Goal: Task Accomplishment & Management: Manage account settings

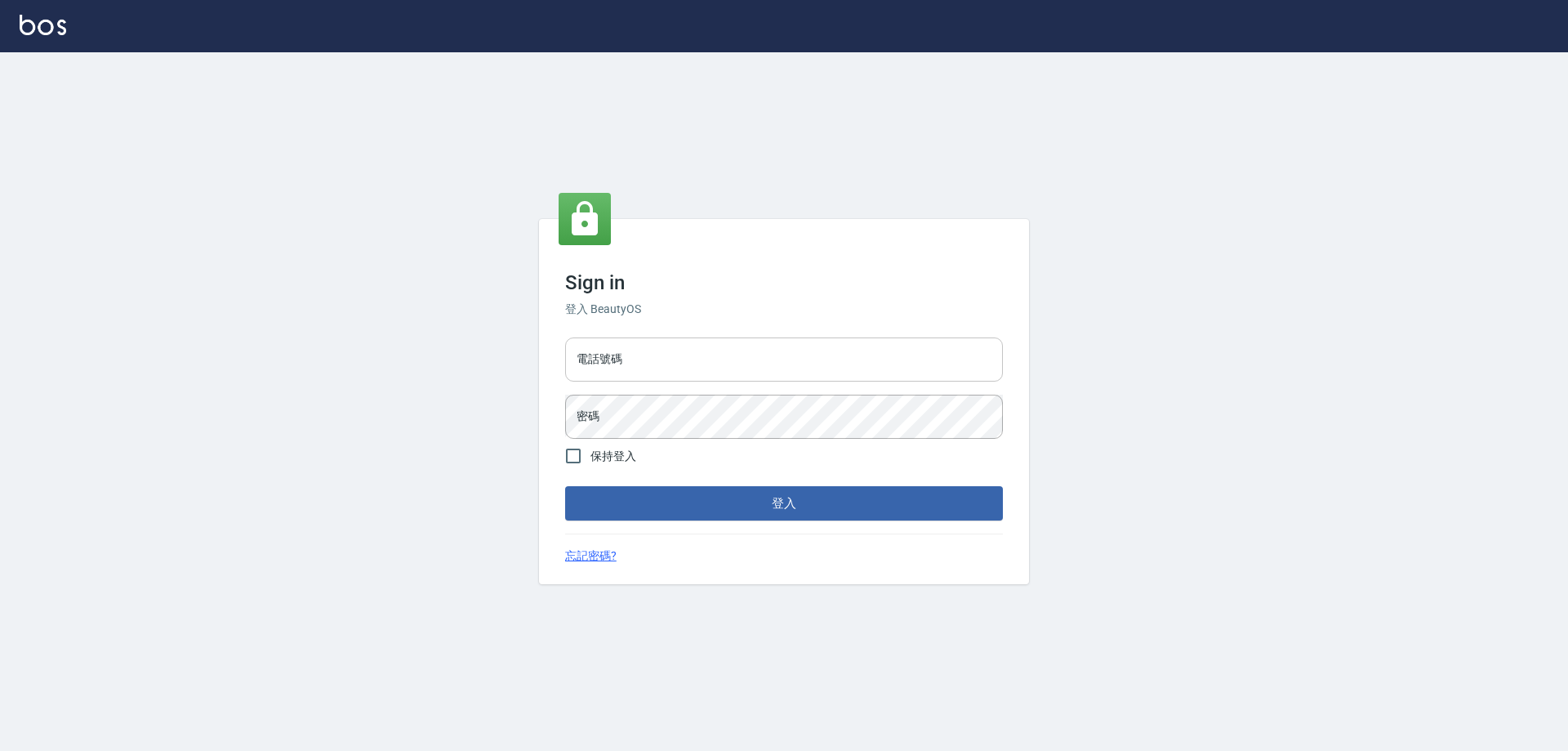
click at [603, 360] on div "電話號碼 電話號碼" at bounding box center [784, 359] width 437 height 44
type input "0910967130"
click at [565, 486] on button "登入" at bounding box center [784, 504] width 437 height 35
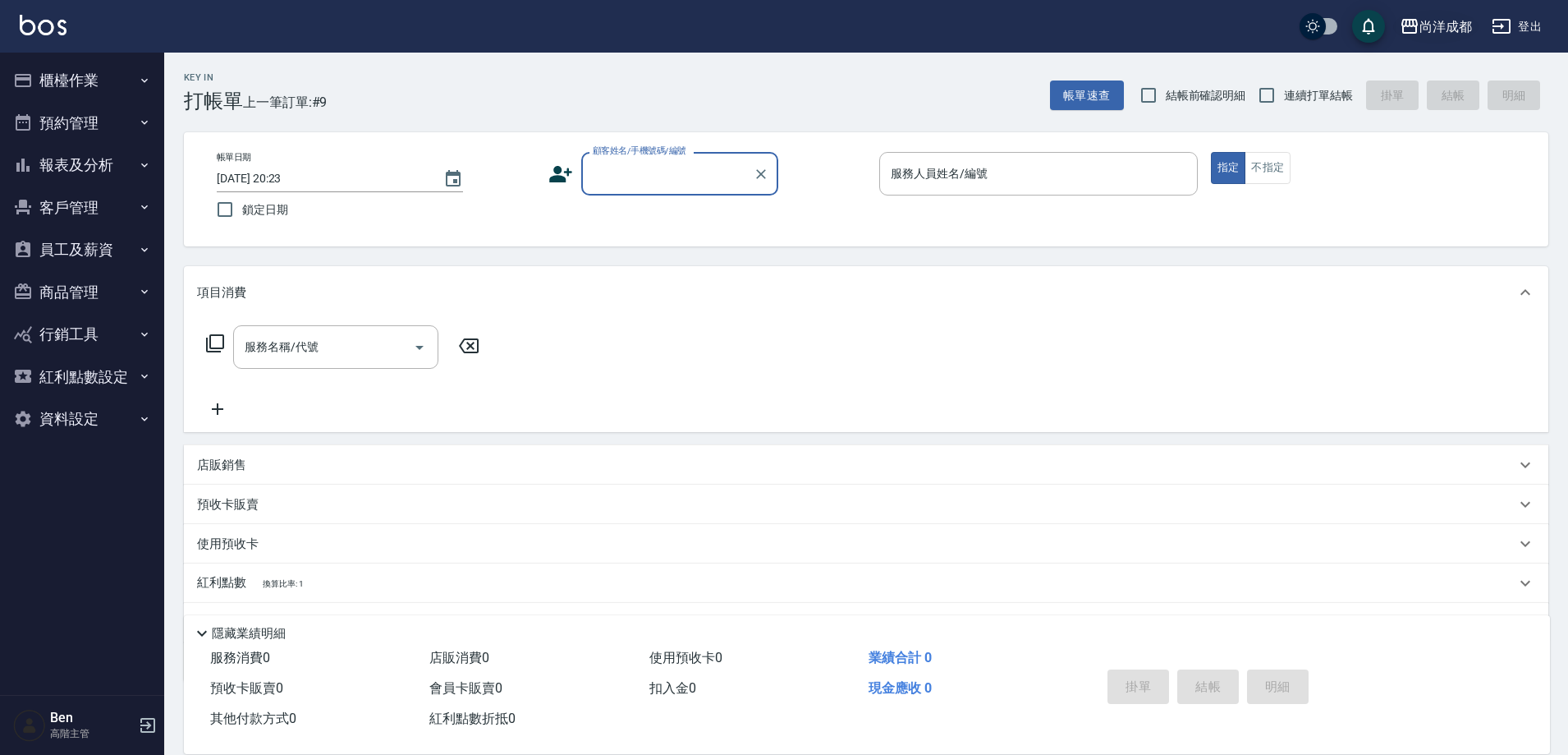
click at [1455, 21] on div "尚洋成都" at bounding box center [1446, 27] width 52 height 21
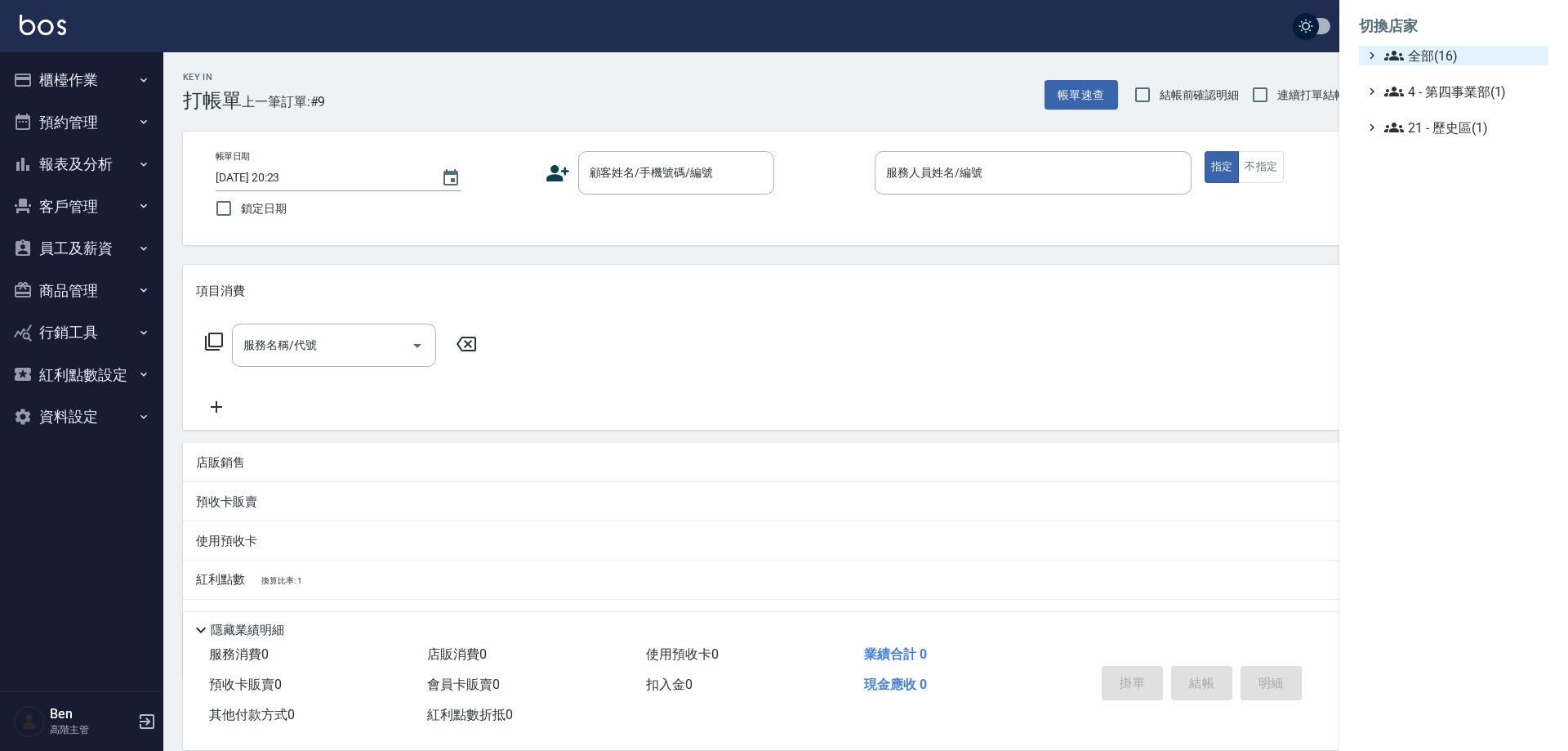
click at [1444, 61] on span "全部(16)" at bounding box center [1463, 56] width 158 height 20
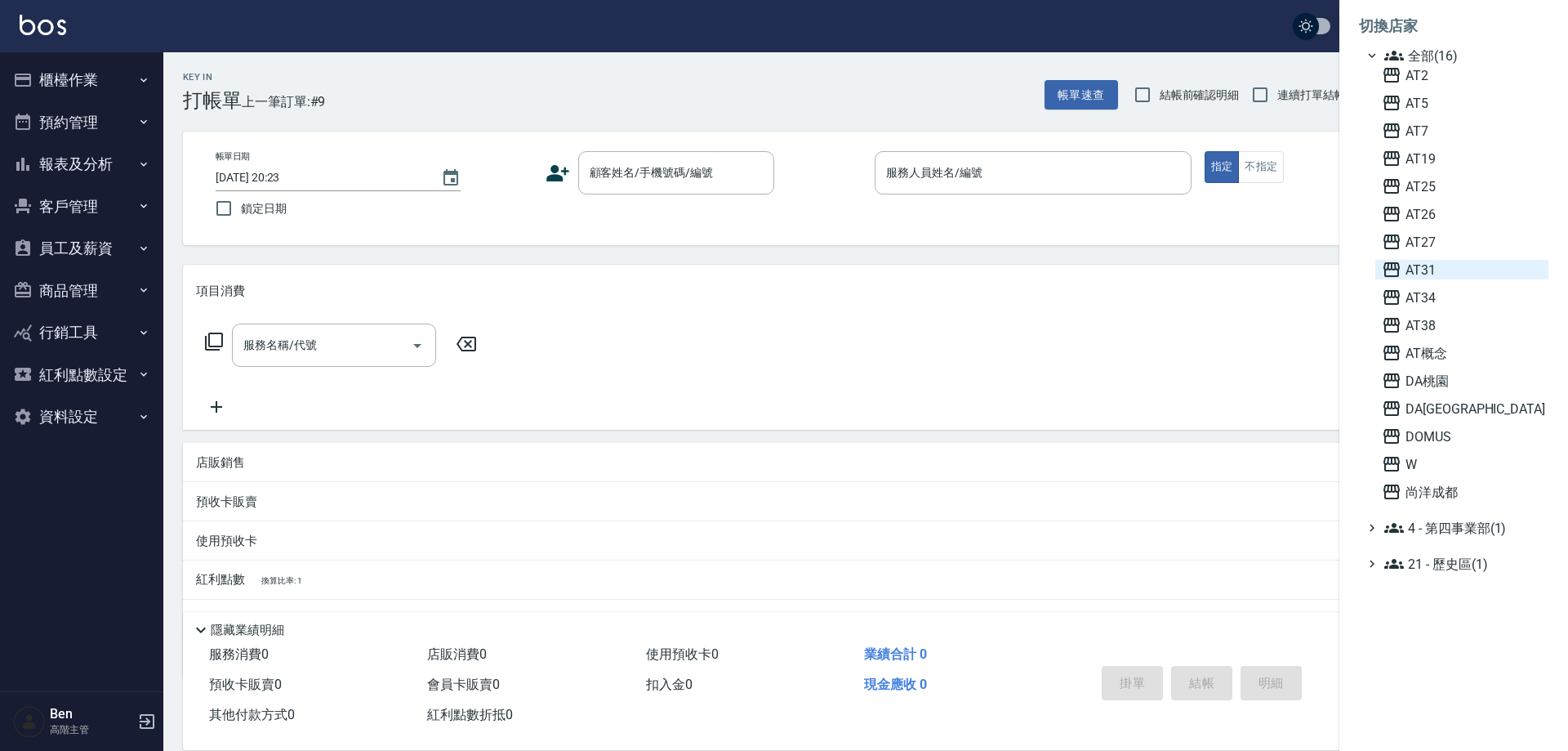
click at [1434, 267] on span "AT31" at bounding box center [1461, 269] width 160 height 20
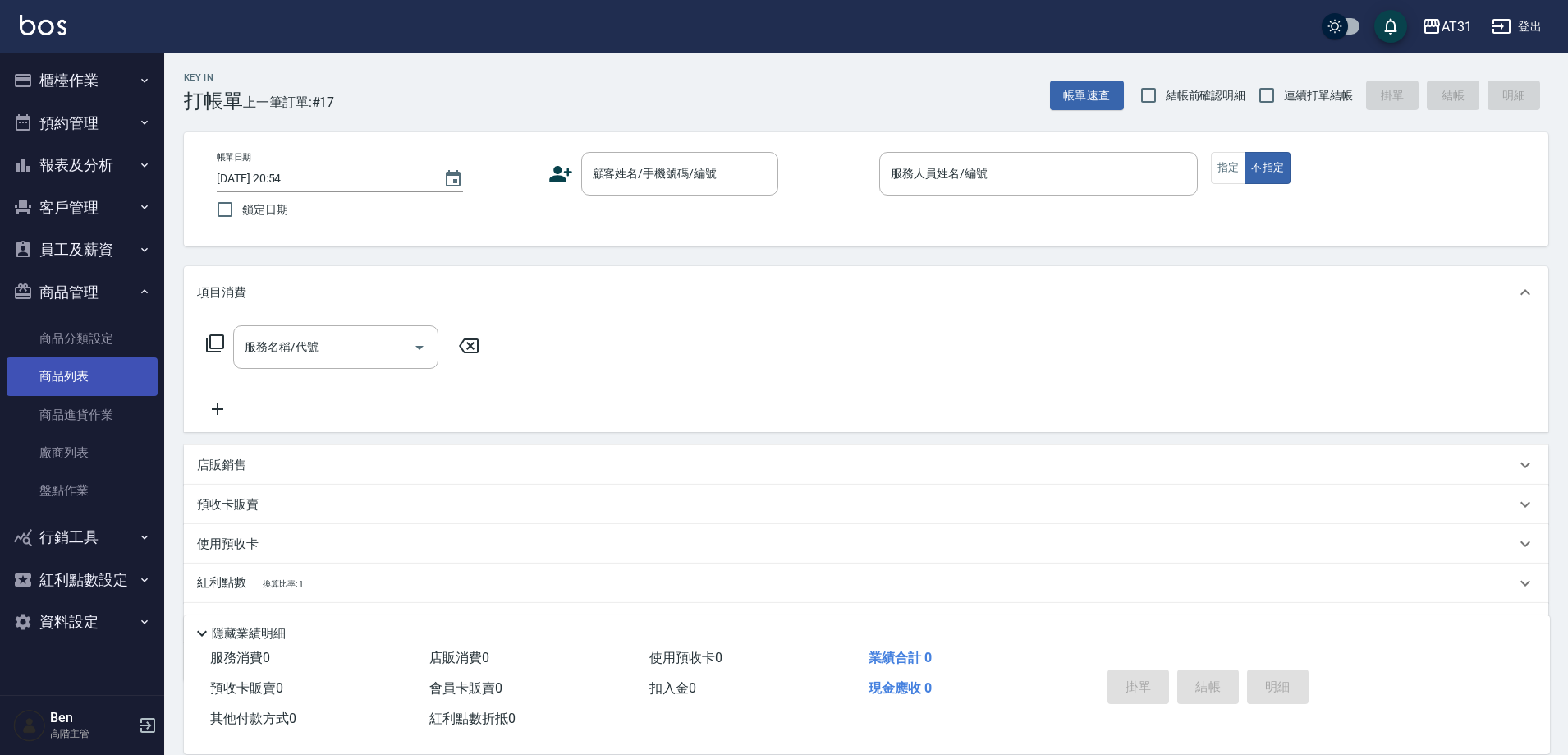
click at [71, 364] on link "商品列表" at bounding box center [82, 375] width 151 height 38
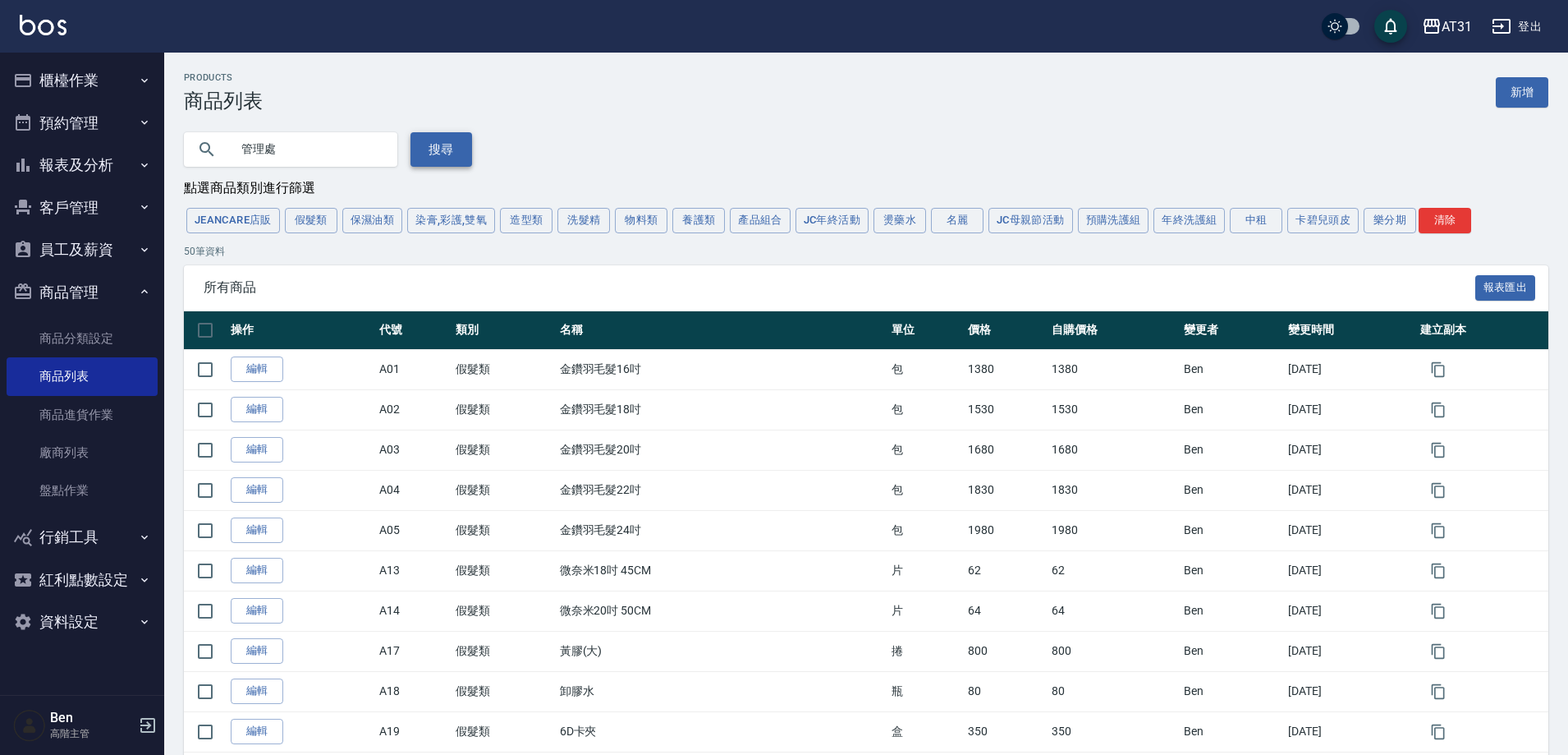
type input "管理處"
click at [418, 156] on button "搜尋" at bounding box center [442, 150] width 62 height 35
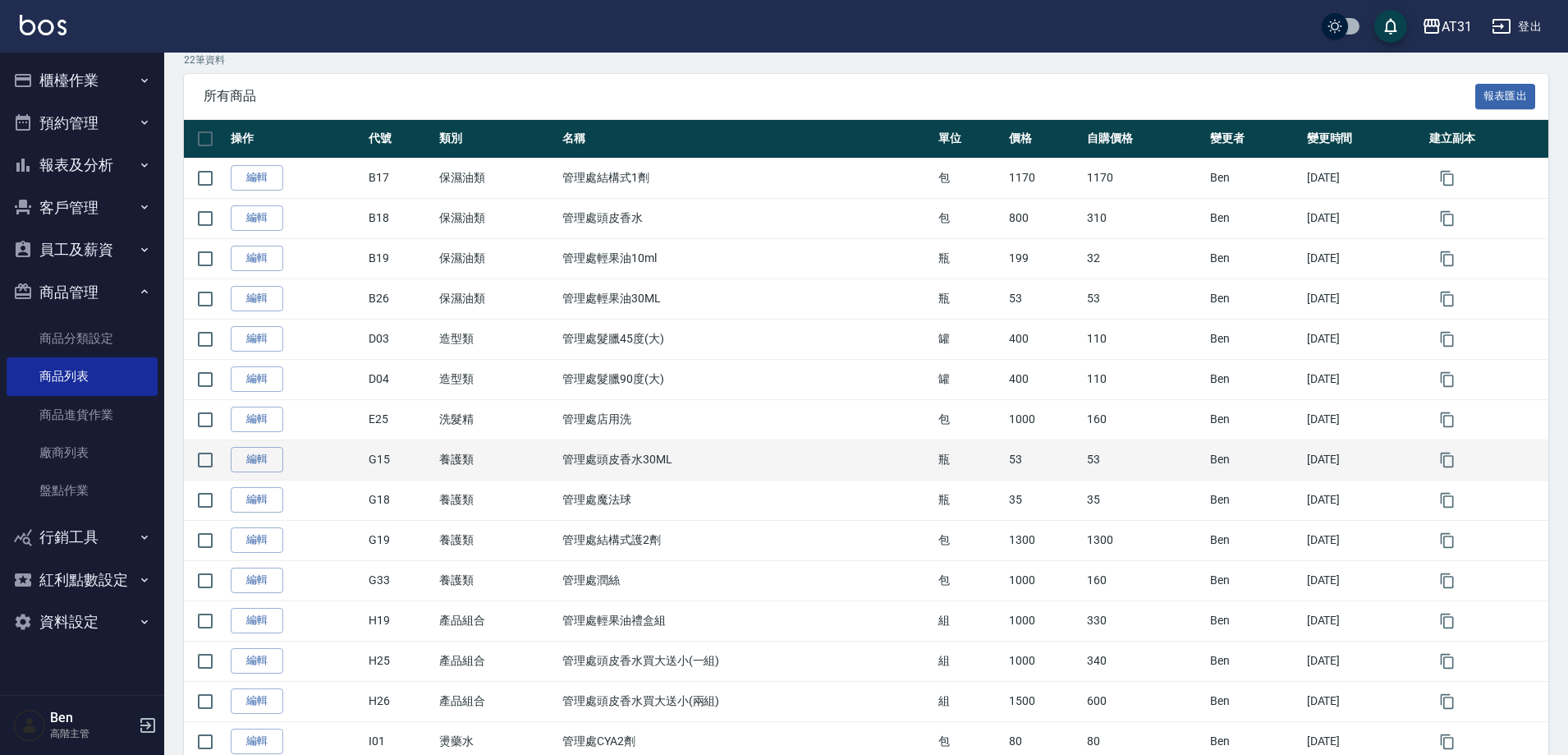
scroll to position [246, 0]
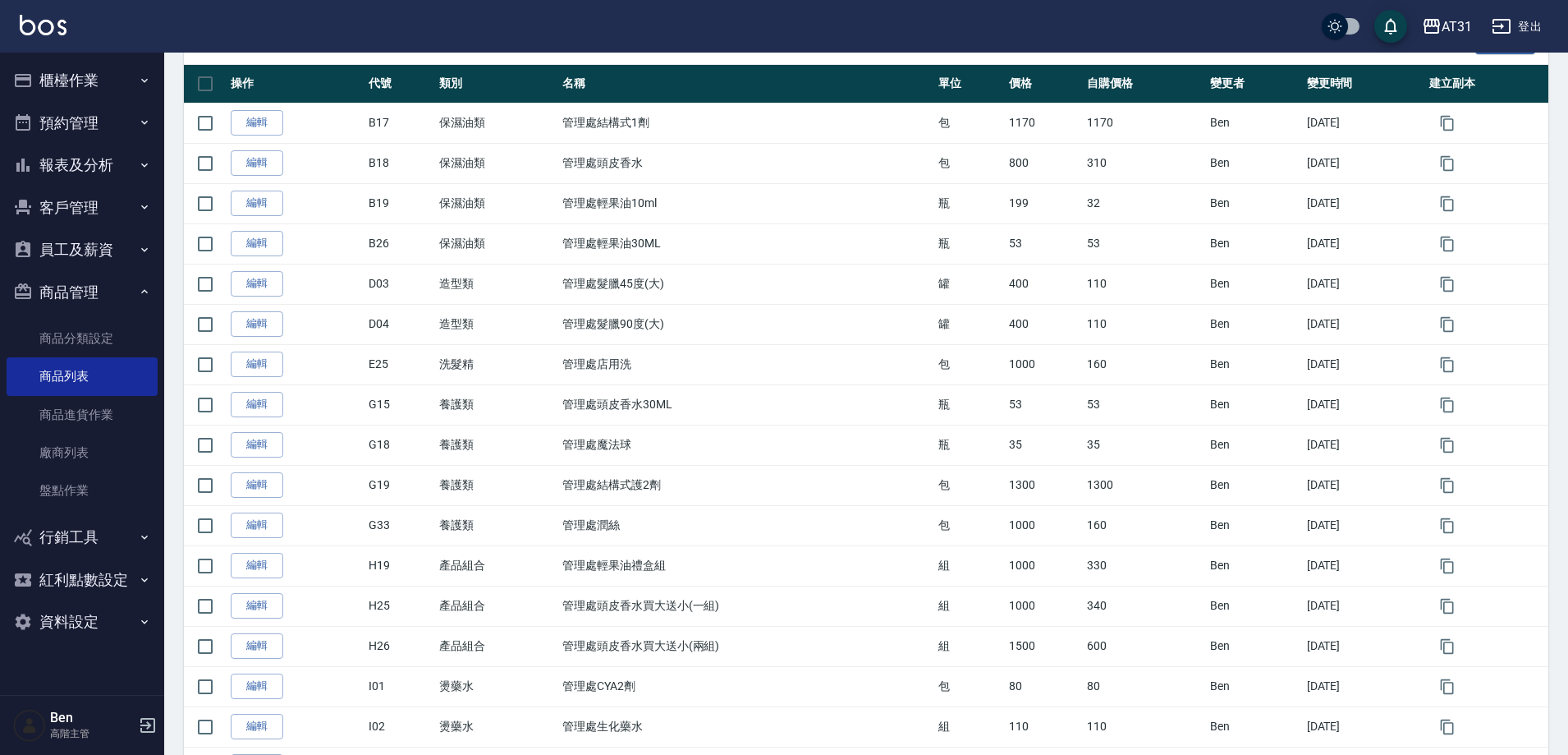
drag, startPoint x: 264, startPoint y: 406, endPoint x: 544, endPoint y: 381, distance: 281.1
click at [264, 406] on link "編輯" at bounding box center [257, 404] width 52 height 25
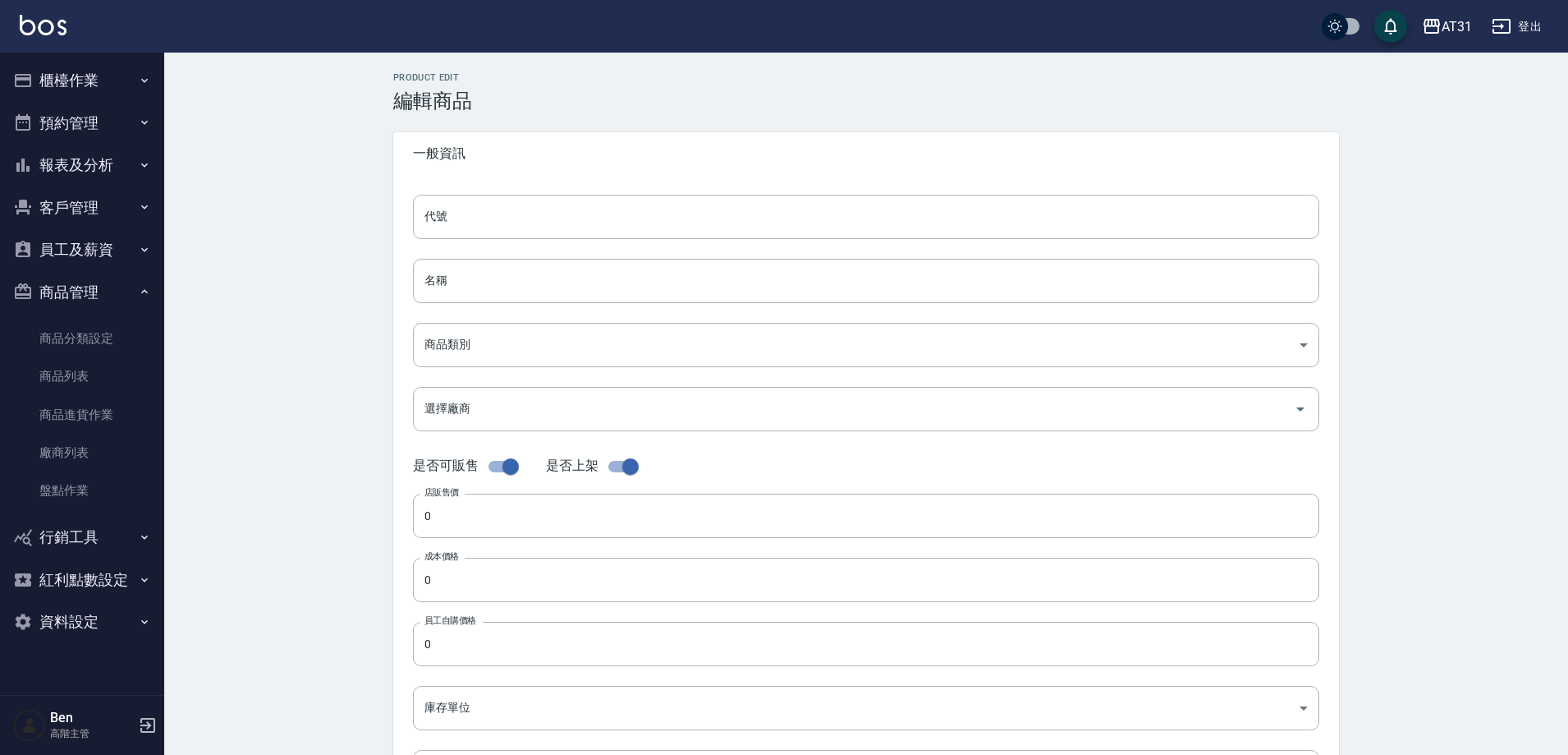
type input "G15"
type input "管理處頭皮香水30ML"
type input "12d8e593-b484-4ef0-a772-f7305adafe66"
type input "53"
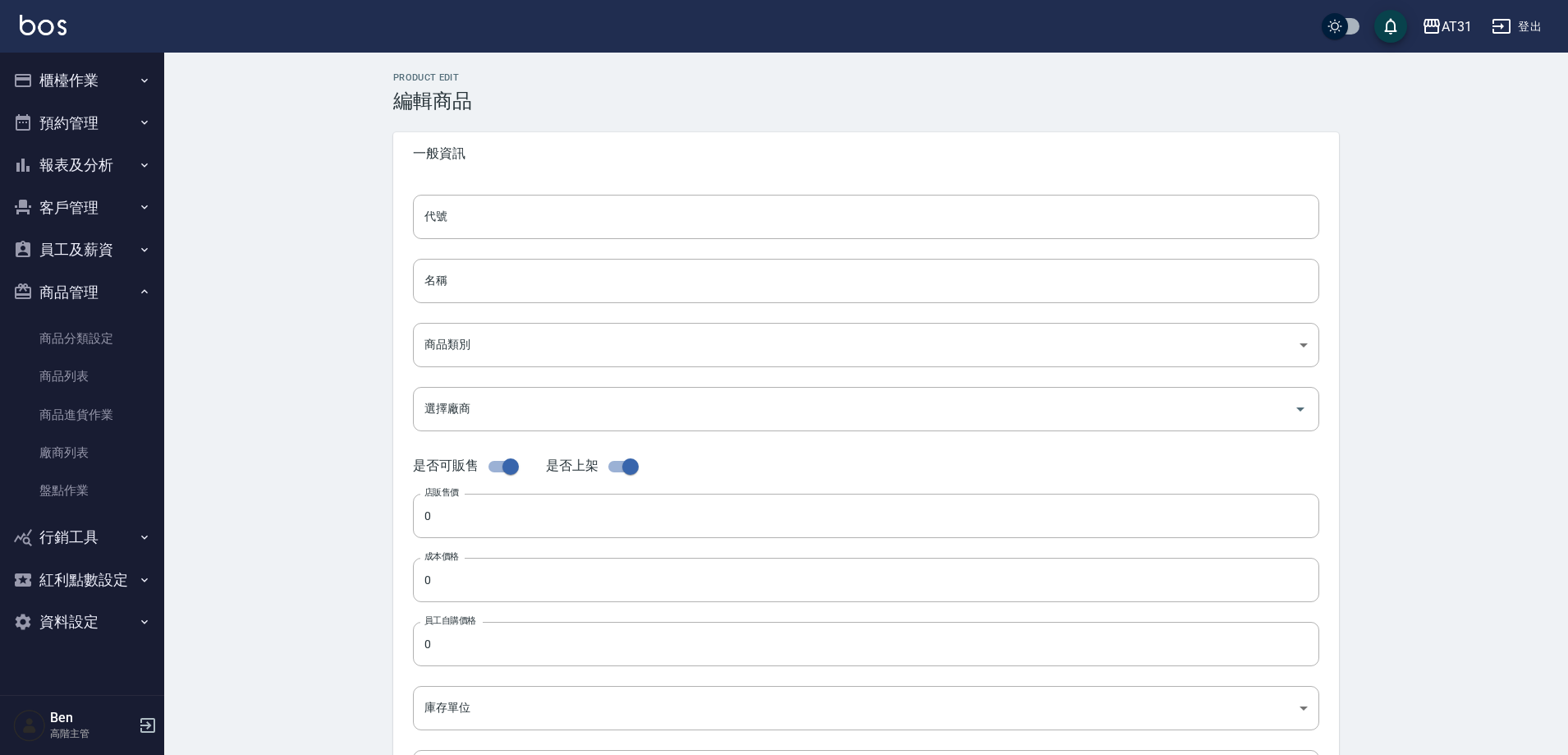
type input "53"
type input "瓶"
type input "UNSET"
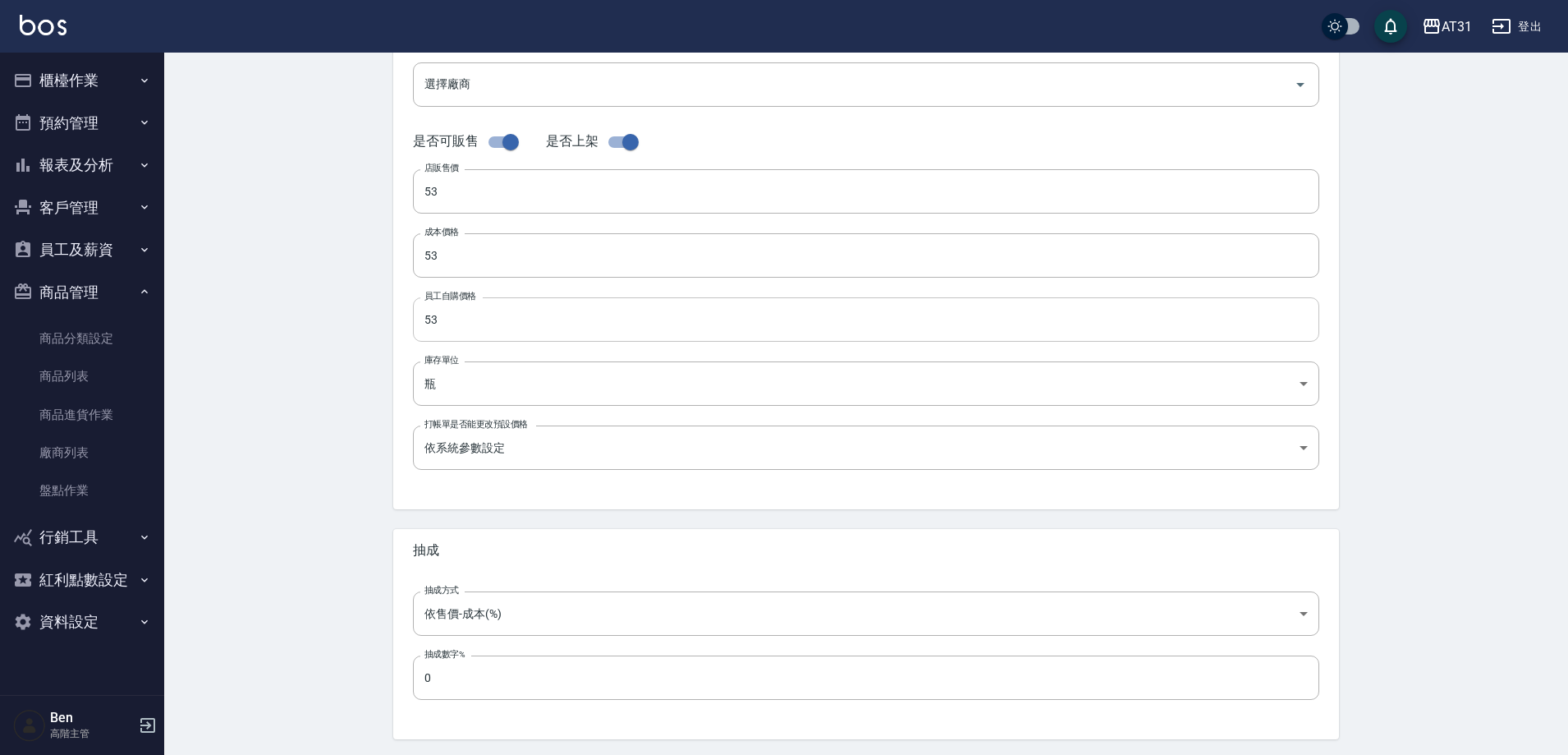
scroll to position [328, 0]
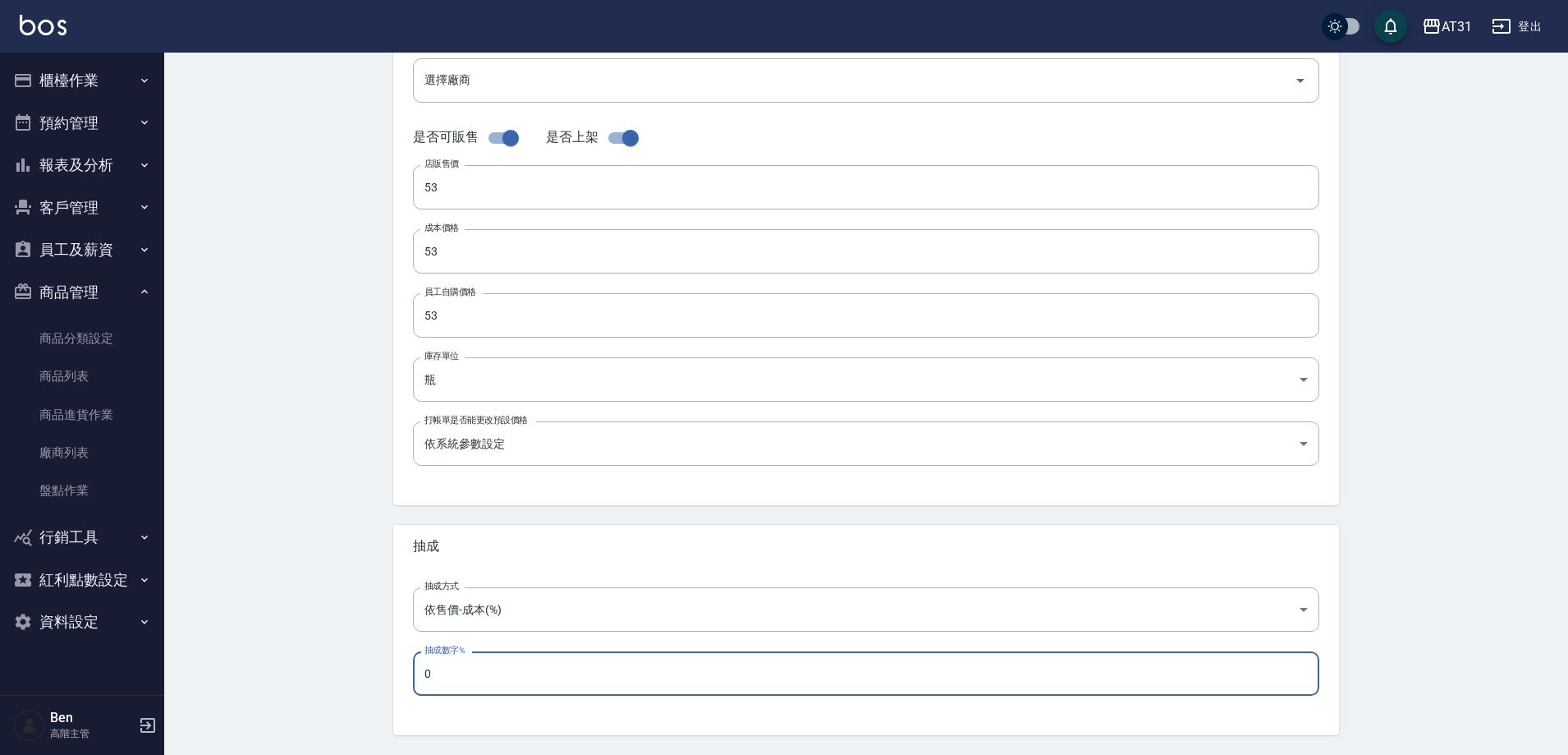
click at [436, 673] on input "0" at bounding box center [866, 673] width 907 height 45
drag, startPoint x: 436, startPoint y: 673, endPoint x: 399, endPoint y: 674, distance: 37.0
click at [399, 674] on div "抽成方式 依售價-成本(%) byCost 抽成方式 抽成數字% 0 抽成數字%" at bounding box center [866, 651] width 946 height 168
type input "60"
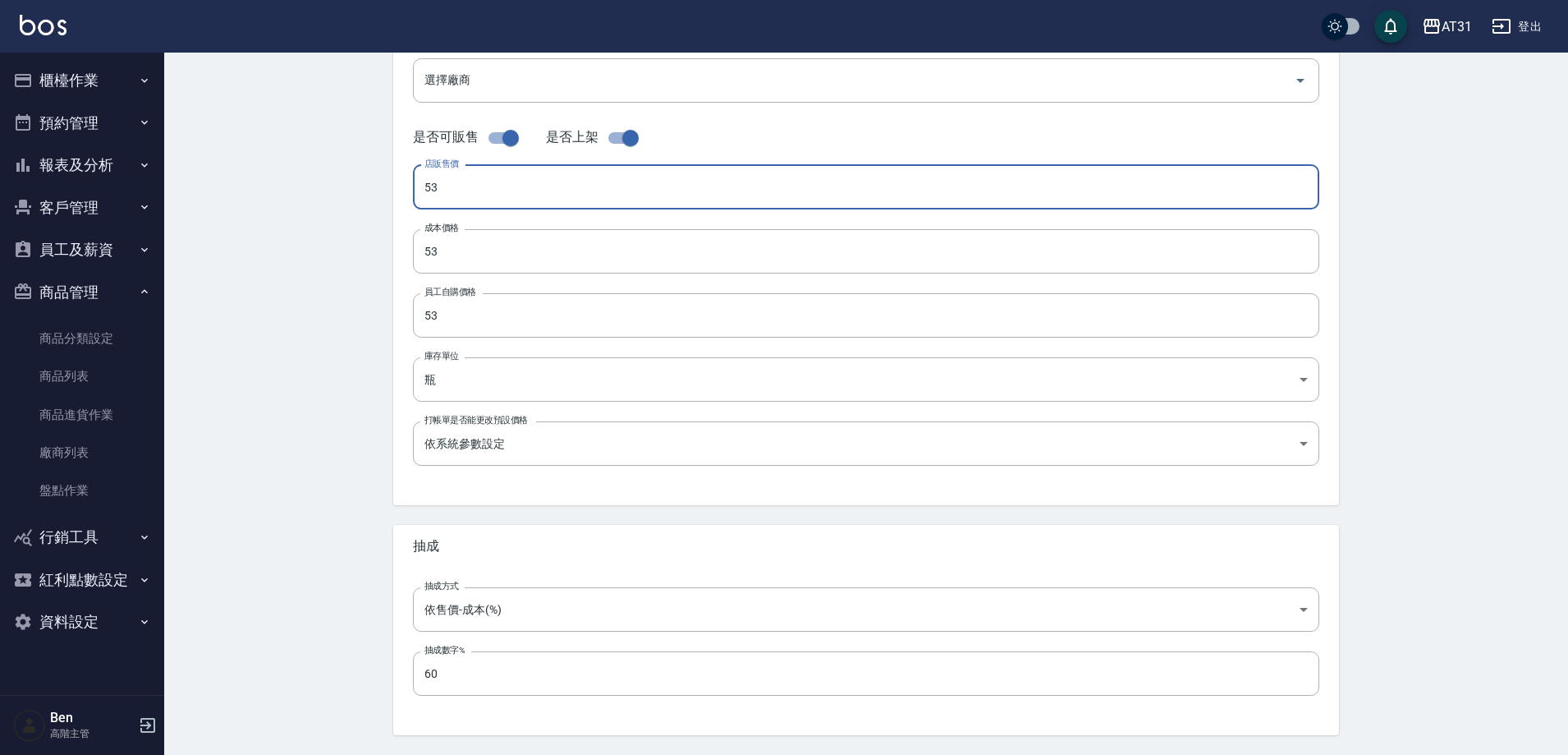
drag, startPoint x: 487, startPoint y: 185, endPoint x: 374, endPoint y: 188, distance: 113.0
click at [374, 188] on div "Product Edit 編輯商品 一般資訊 代號 G15 代號 名稱 管理處頭皮香水30ML 名稱 商品類別 G 養護類 12d8e593-b484-4…" at bounding box center [866, 264] width 985 height 1041
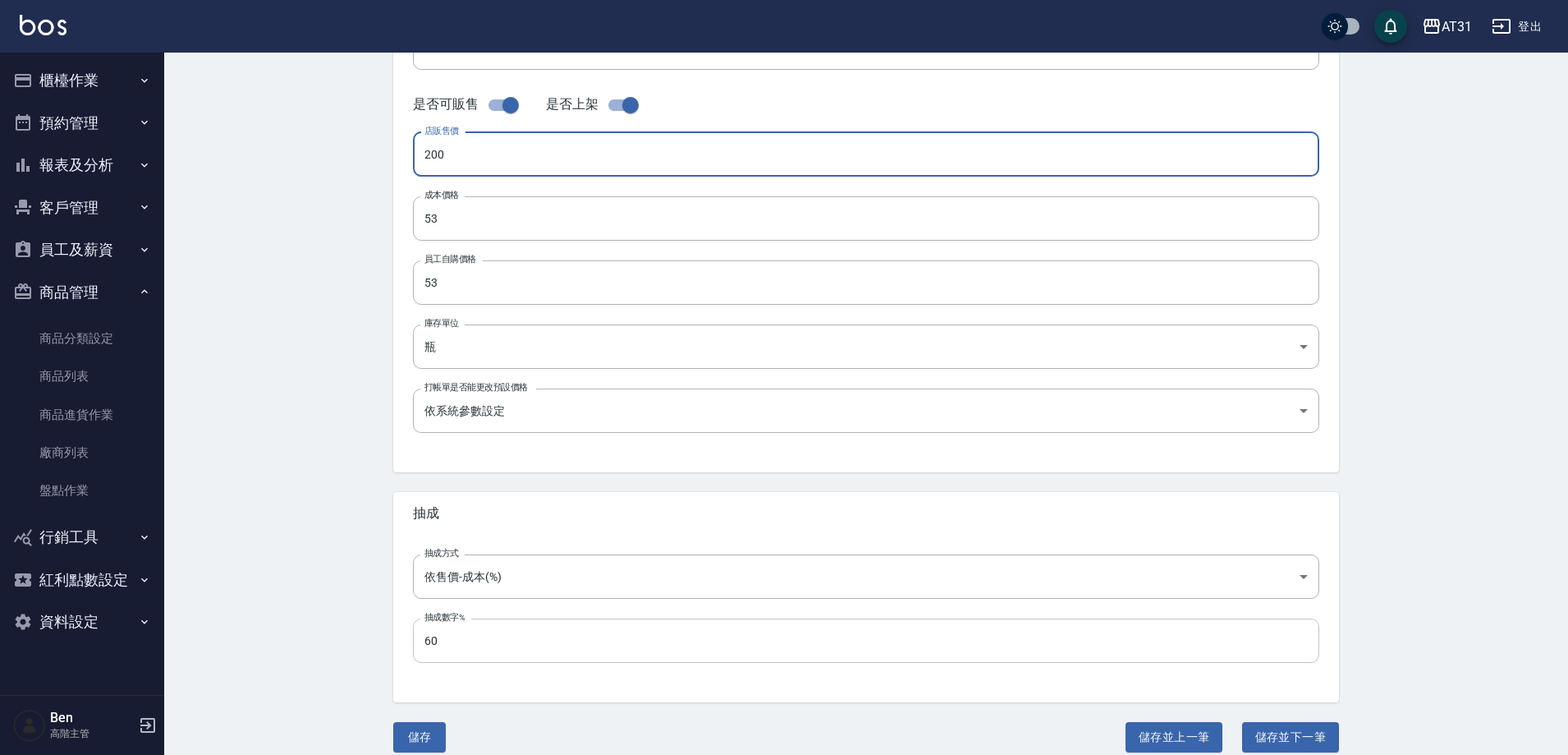
scroll to position [379, 0]
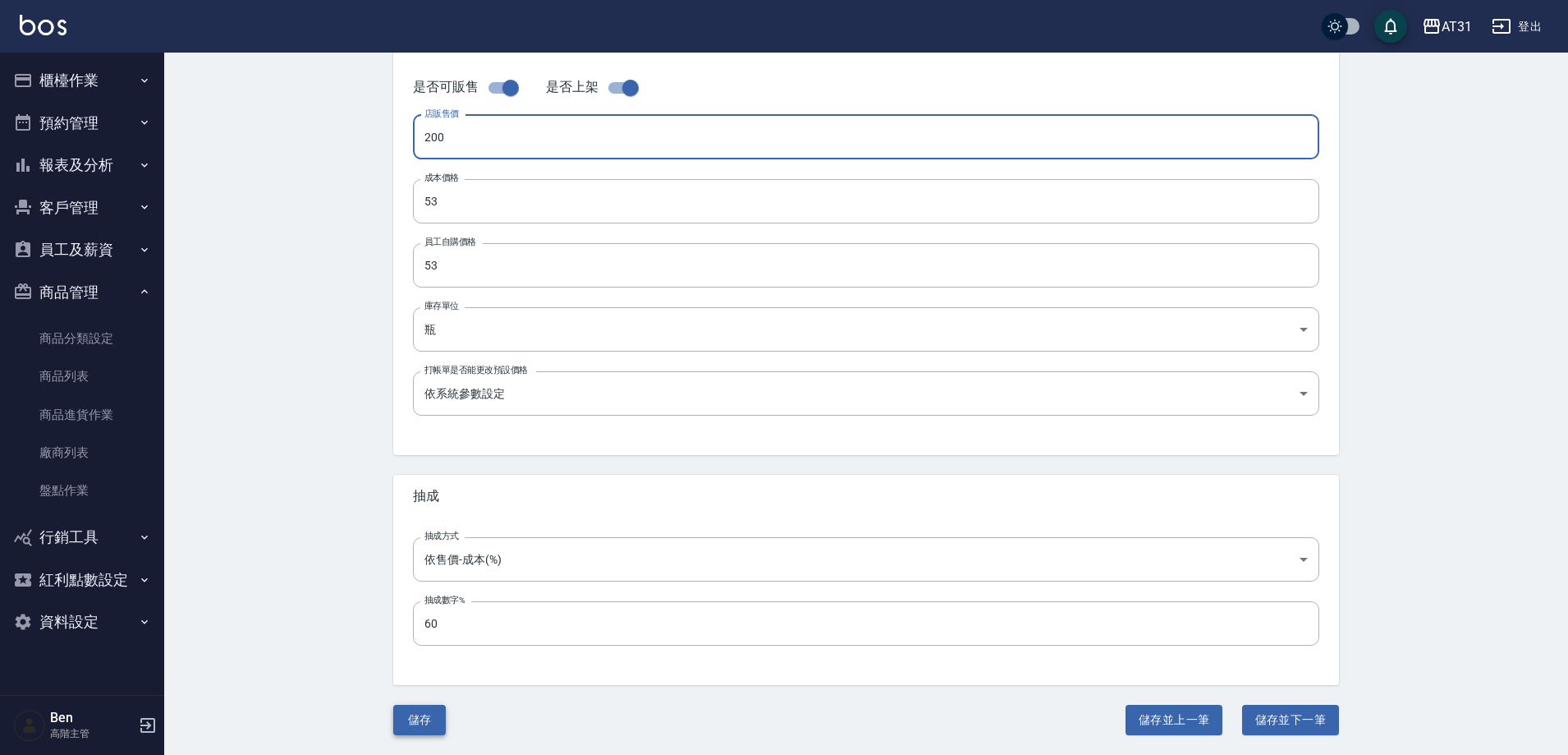
type input "200"
click at [419, 720] on button "儲存" at bounding box center [420, 719] width 52 height 31
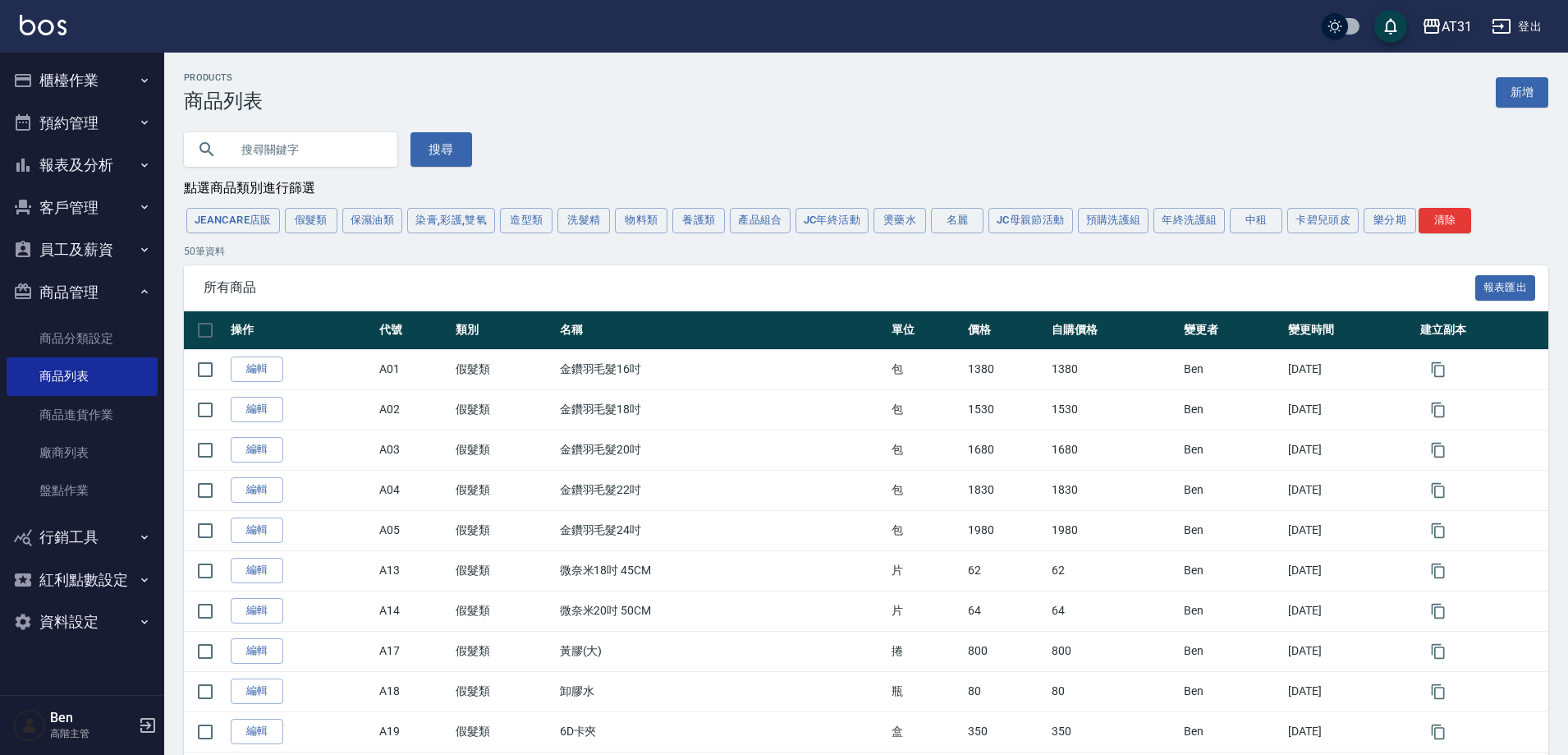
click at [1455, 30] on div "AT31" at bounding box center [1456, 27] width 31 height 21
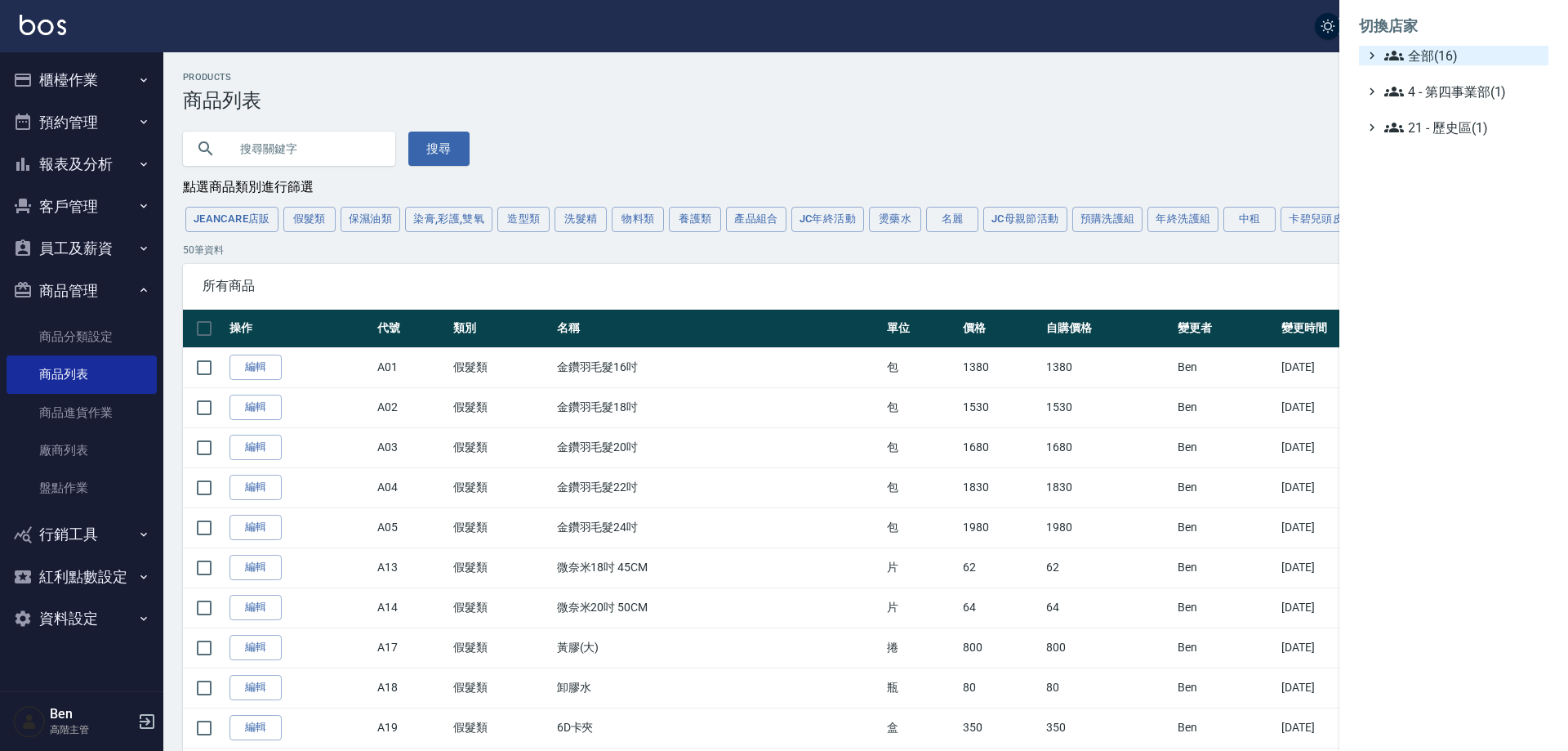
click at [1449, 49] on span "全部(16)" at bounding box center [1463, 56] width 158 height 20
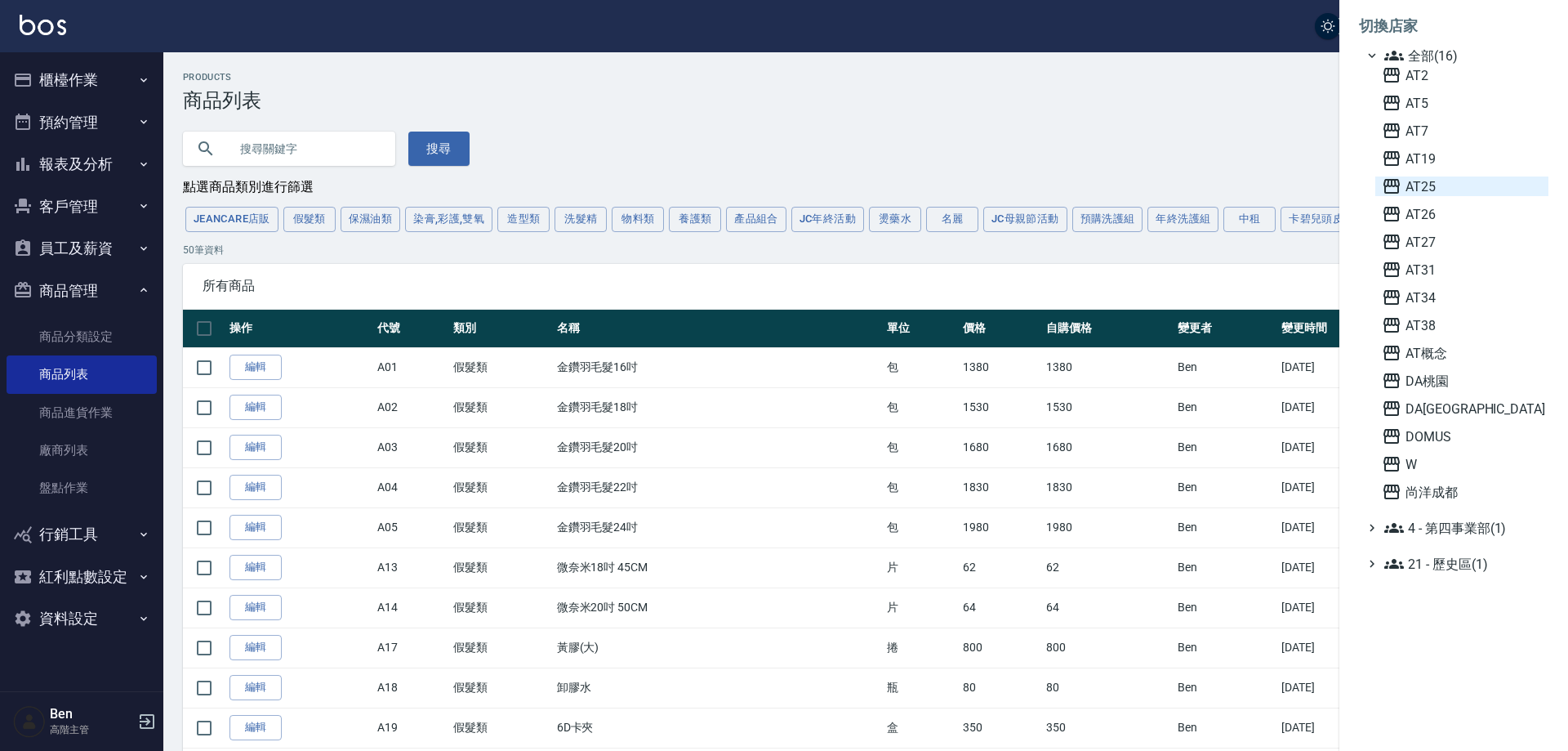
click at [1429, 185] on span "AT25" at bounding box center [1461, 186] width 160 height 20
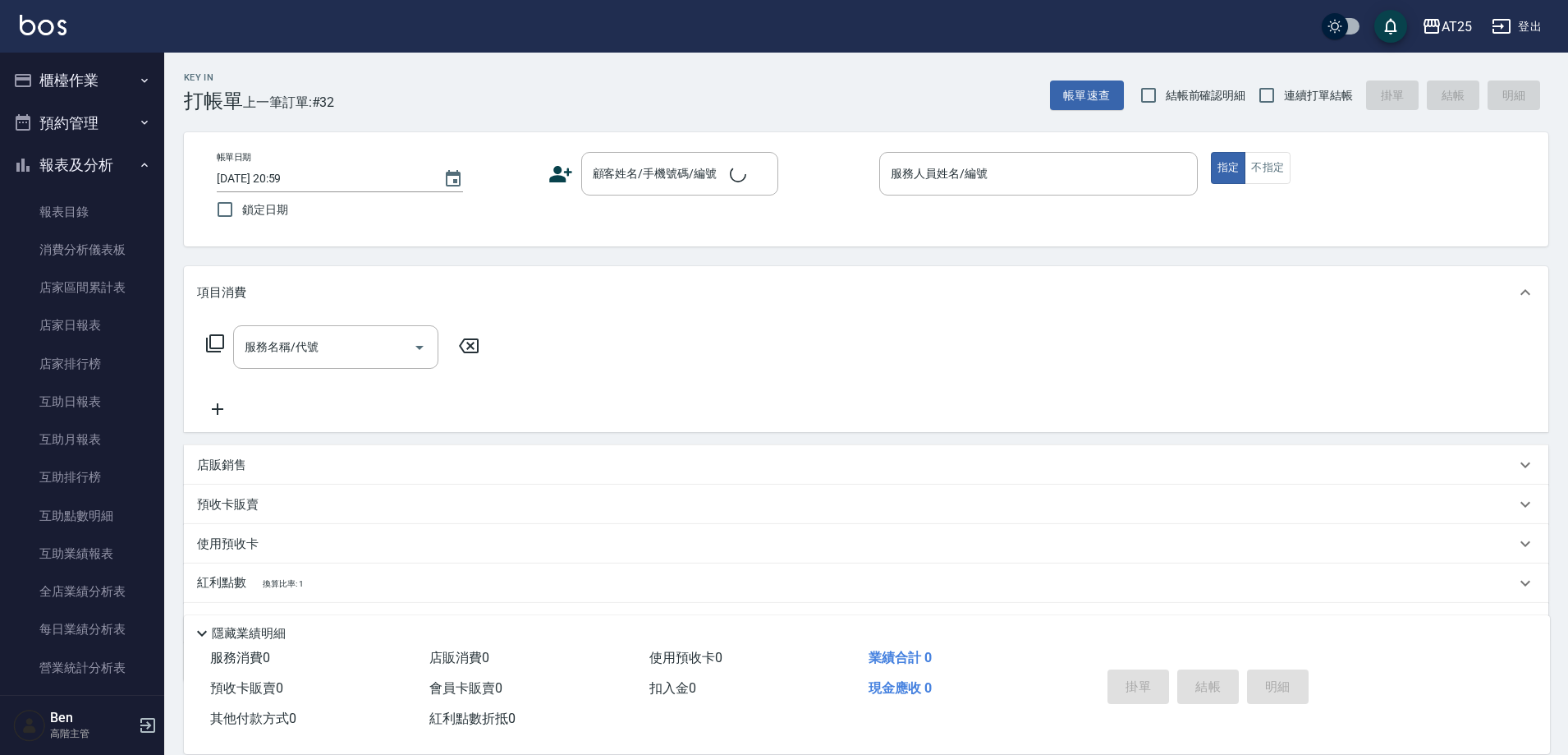
scroll to position [493, 0]
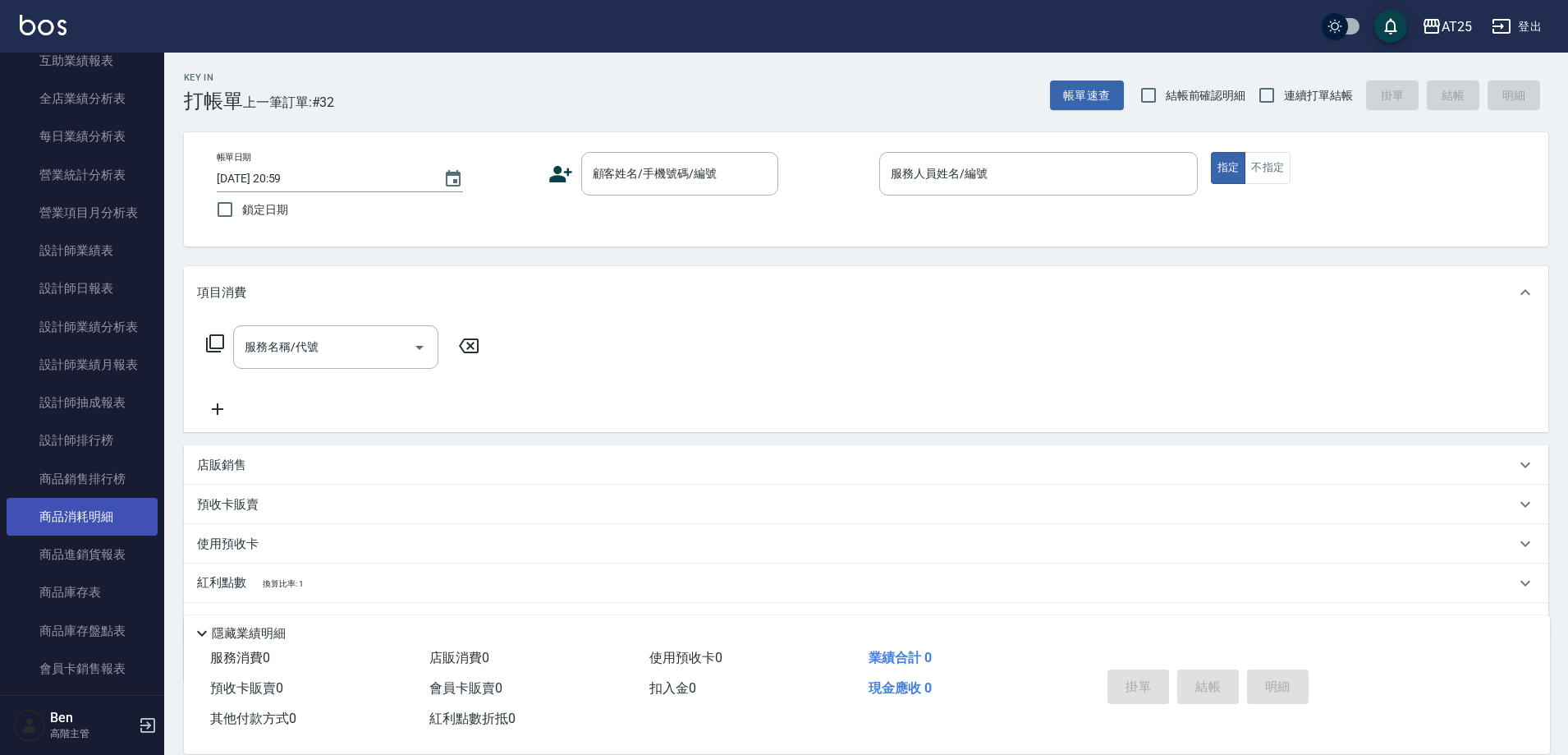
click at [92, 532] on link "商品消耗明細" at bounding box center [82, 516] width 151 height 38
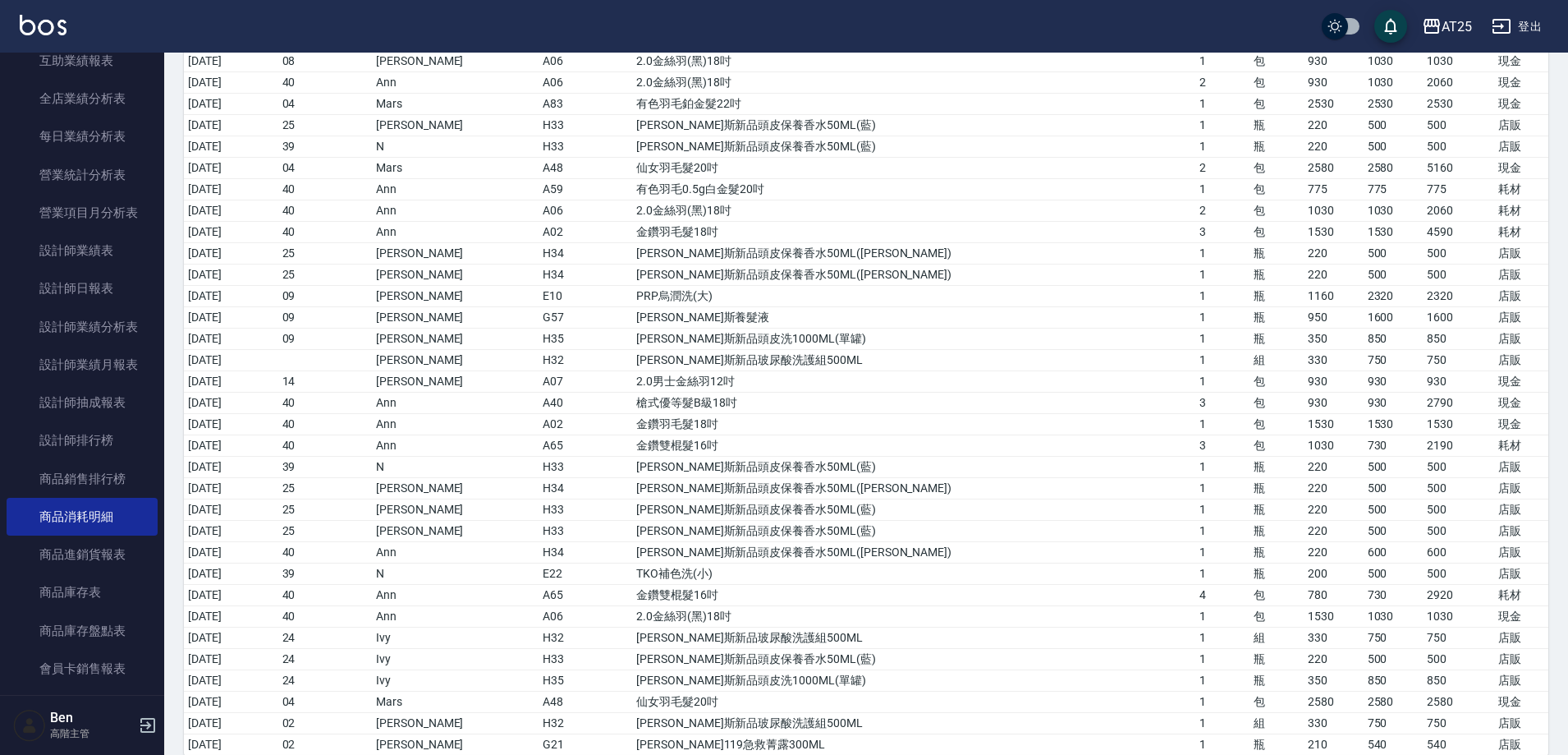
scroll to position [2223, 0]
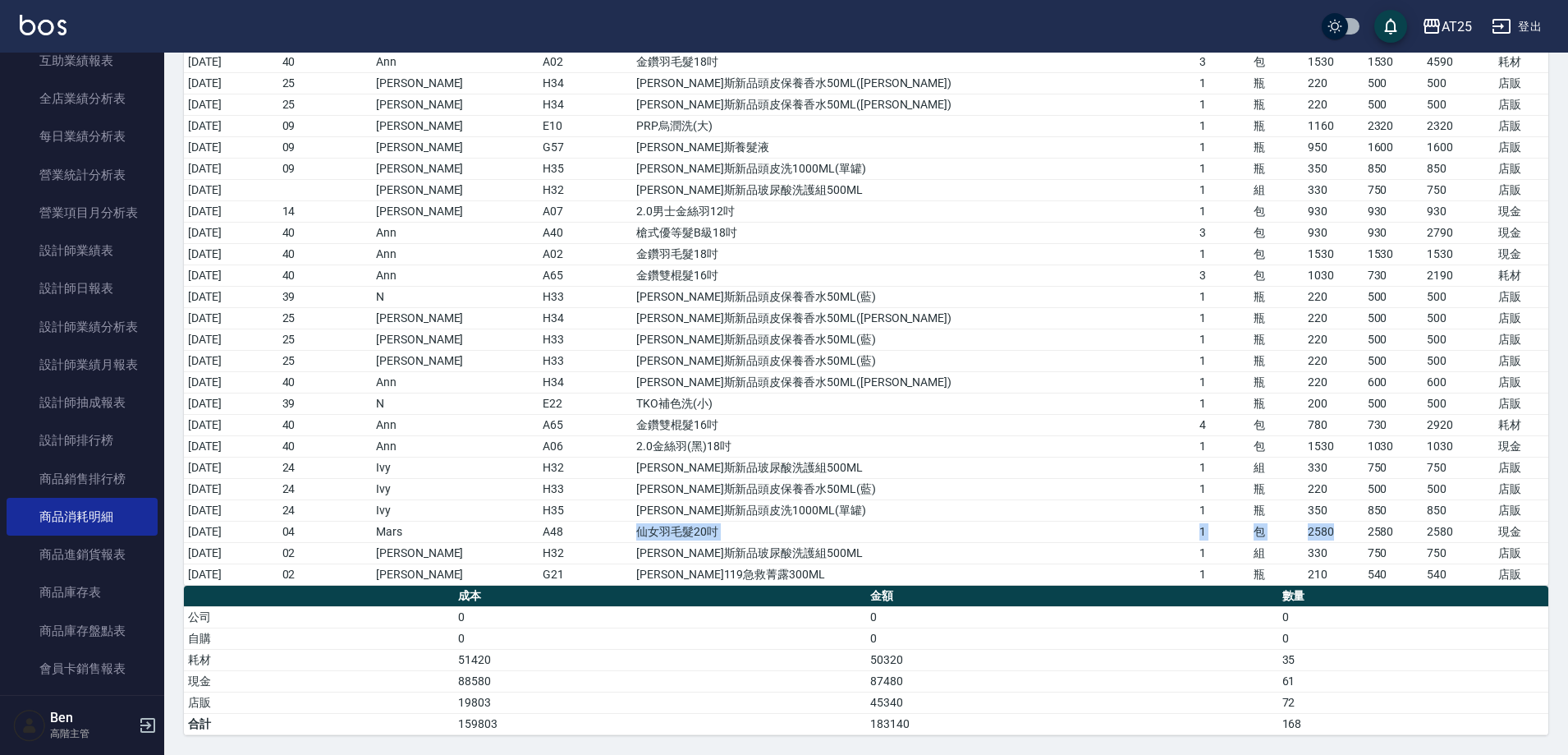
drag, startPoint x: 704, startPoint y: 530, endPoint x: 1276, endPoint y: 534, distance: 572.0
click at [1276, 534] on tr "2025/08/19 04 Mars A48 仙女羽毛髮20吋 1 包 2580 2580 2580 現金" at bounding box center [866, 532] width 1365 height 21
click at [998, 341] on td "喬娜斯新品頭皮保養香水50ML(藍)" at bounding box center [914, 339] width 564 height 21
click at [1531, 28] on button "登出" at bounding box center [1517, 26] width 63 height 31
